Goal: Transaction & Acquisition: Purchase product/service

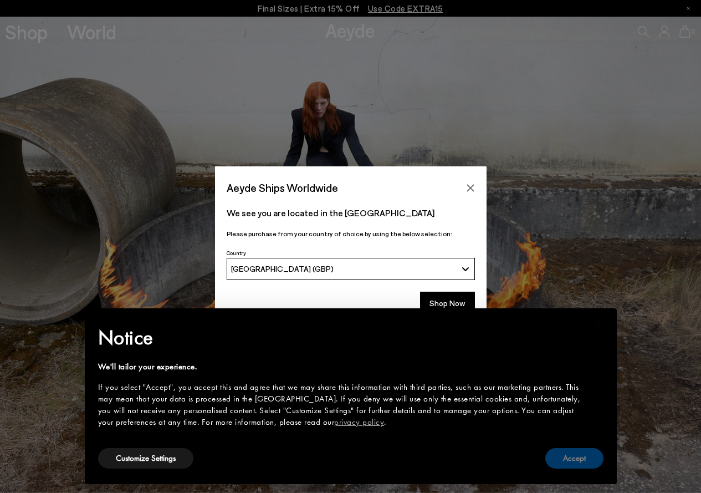
click at [567, 459] on button "Accept" at bounding box center [574, 458] width 58 height 21
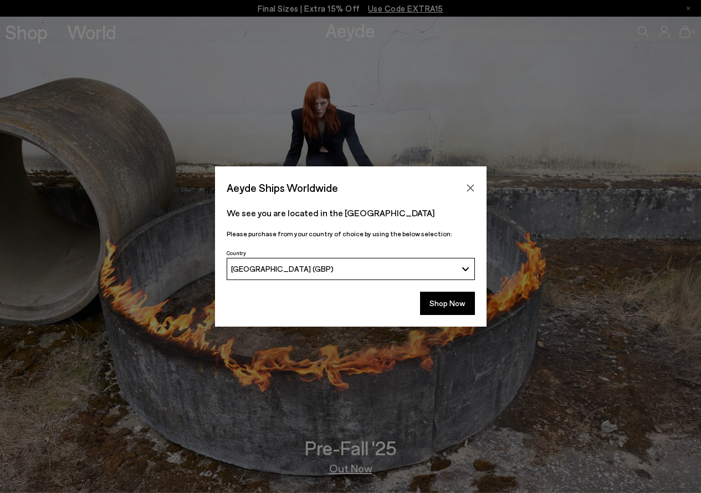
click at [309, 271] on div "[GEOGRAPHIC_DATA] (GBP)" at bounding box center [344, 268] width 226 height 9
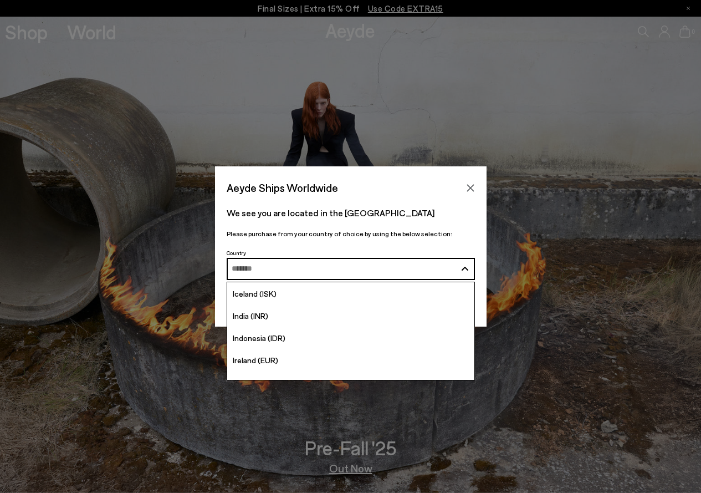
scroll to position [1939, 0]
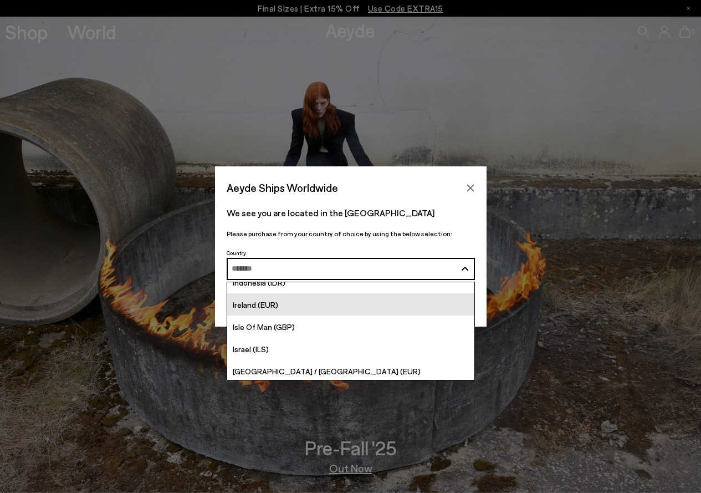
click at [263, 306] on span "Ireland (EUR)" at bounding box center [255, 304] width 45 height 9
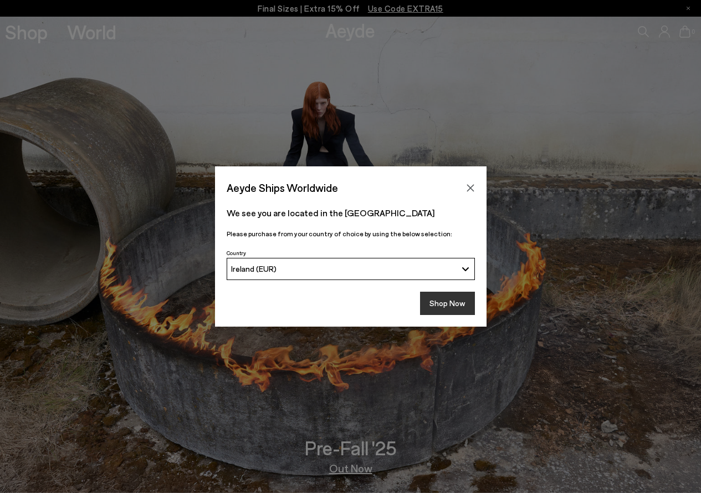
click at [452, 305] on button "Shop Now" at bounding box center [447, 302] width 55 height 23
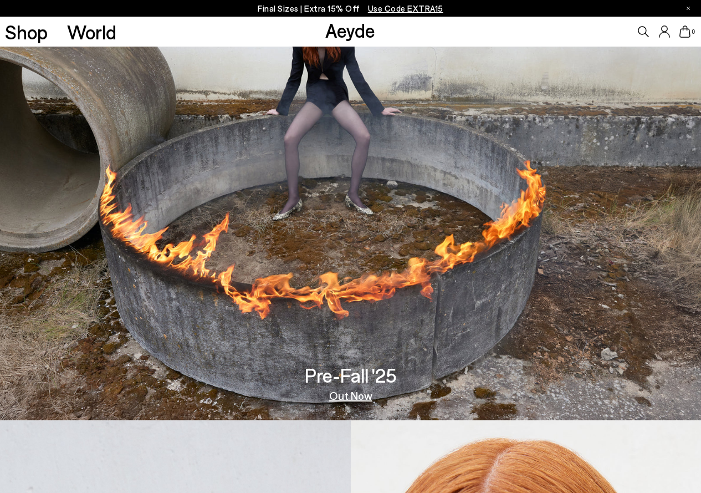
scroll to position [55, 0]
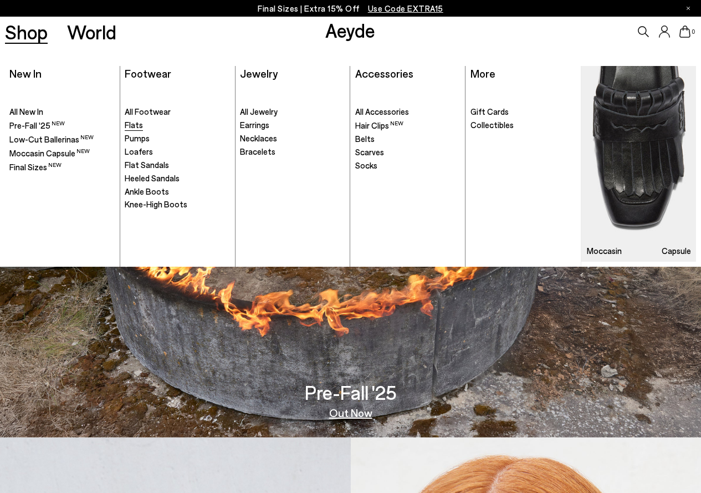
click at [126, 125] on span "Flats" at bounding box center [134, 125] width 18 height 10
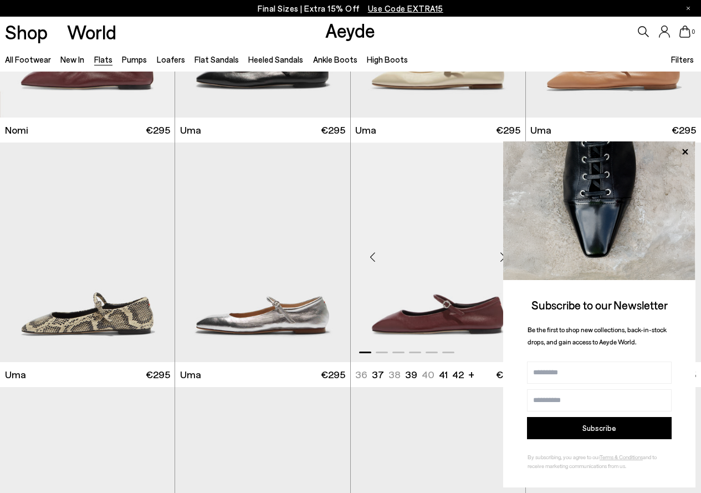
scroll to position [665, 0]
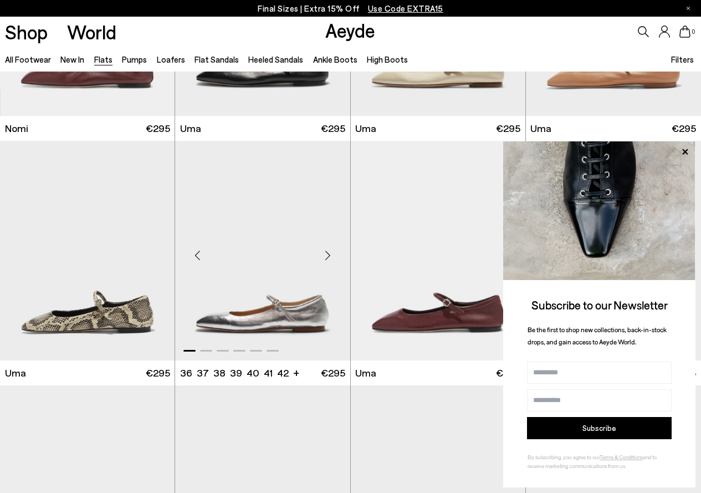
click at [252, 228] on img "1 / 6" at bounding box center [262, 251] width 175 height 220
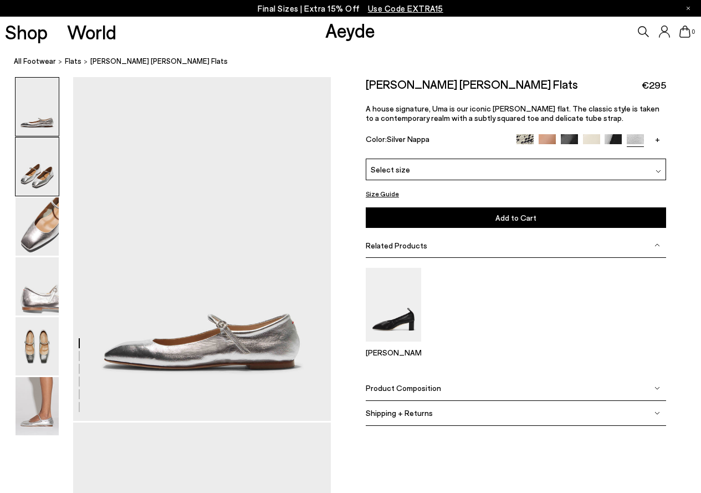
click at [30, 183] on img at bounding box center [37, 166] width 43 height 58
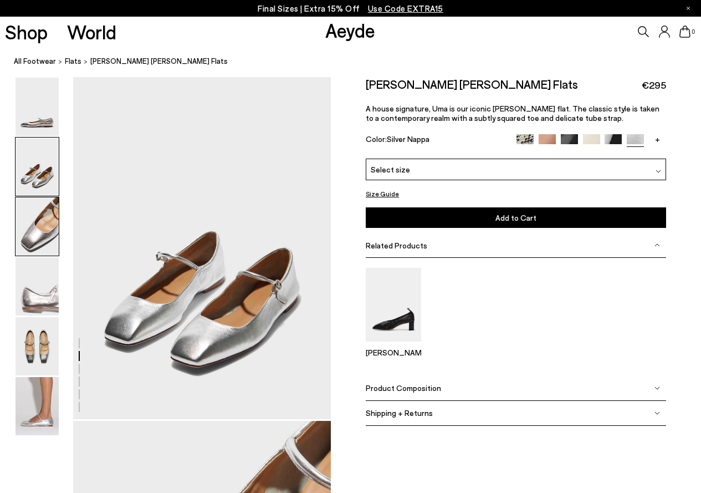
click at [42, 219] on img at bounding box center [37, 226] width 43 height 58
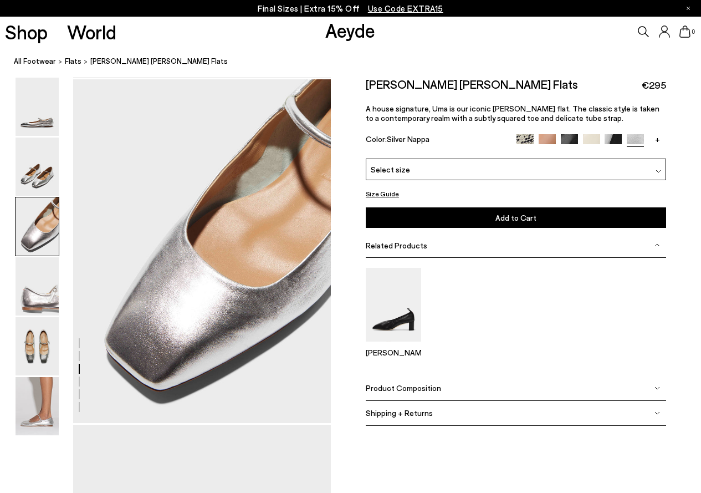
scroll to position [691, 0]
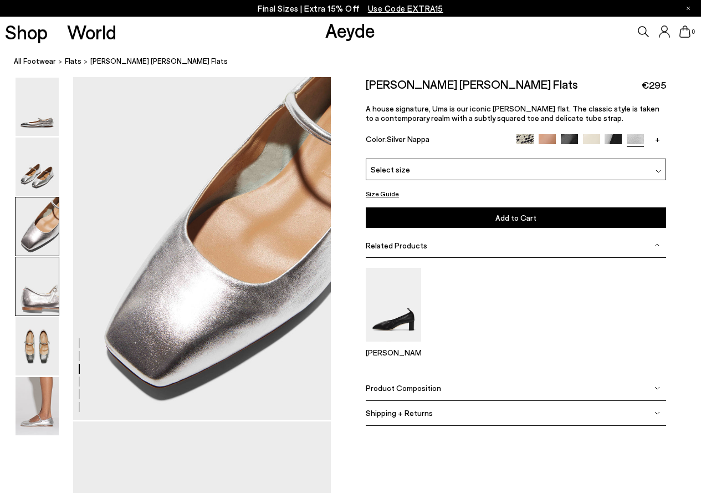
click at [35, 294] on img at bounding box center [37, 286] width 43 height 58
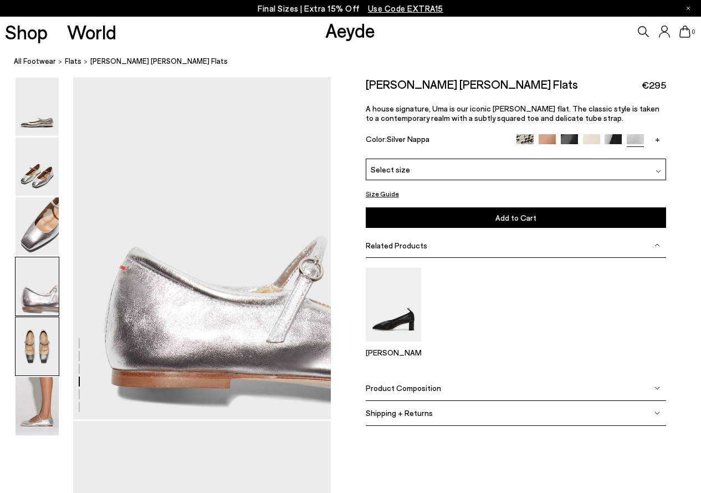
click at [30, 324] on img at bounding box center [37, 346] width 43 height 58
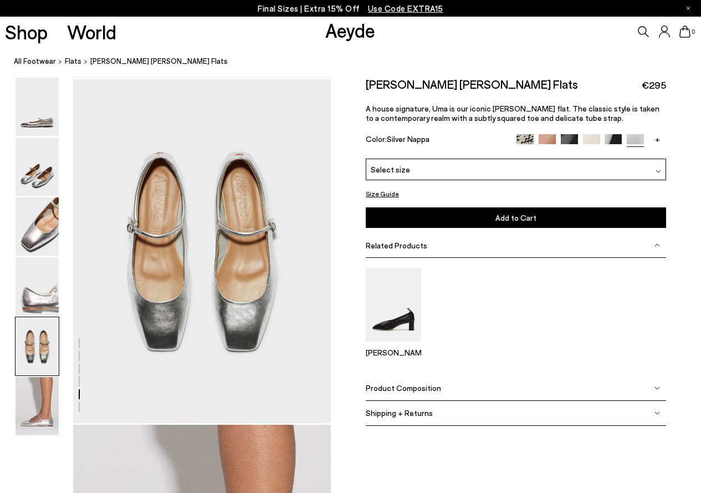
scroll to position [1381, 0]
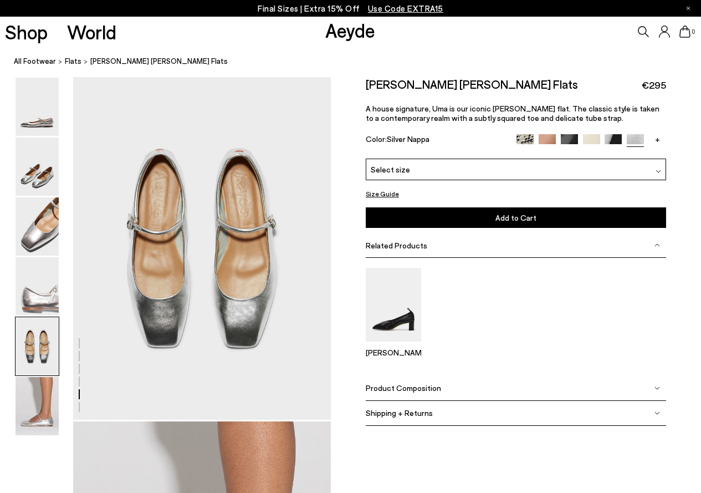
click at [656, 387] on img at bounding box center [657, 388] width 6 height 6
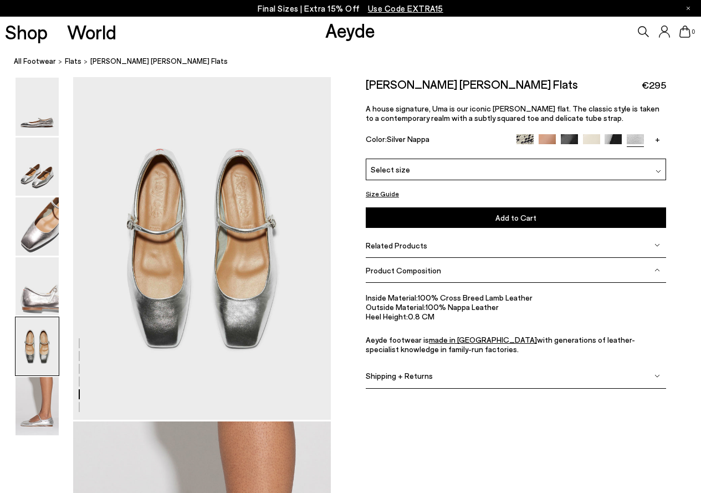
click at [651, 373] on div "Shipping + Returns" at bounding box center [516, 376] width 300 height 25
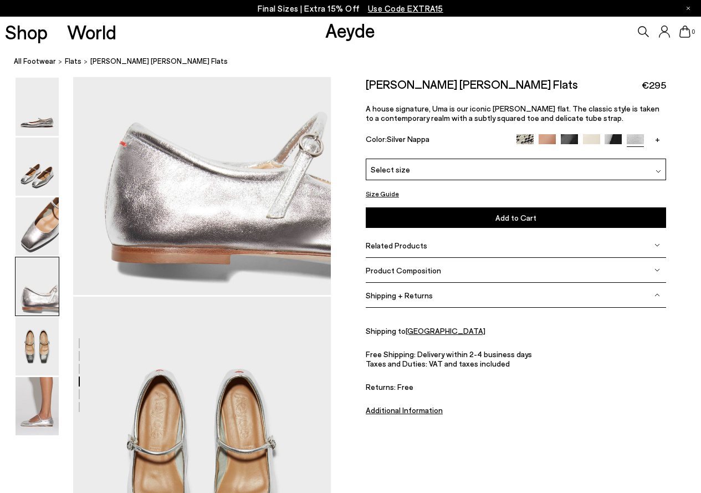
scroll to position [1159, 0]
